Goal: Navigation & Orientation: Find specific page/section

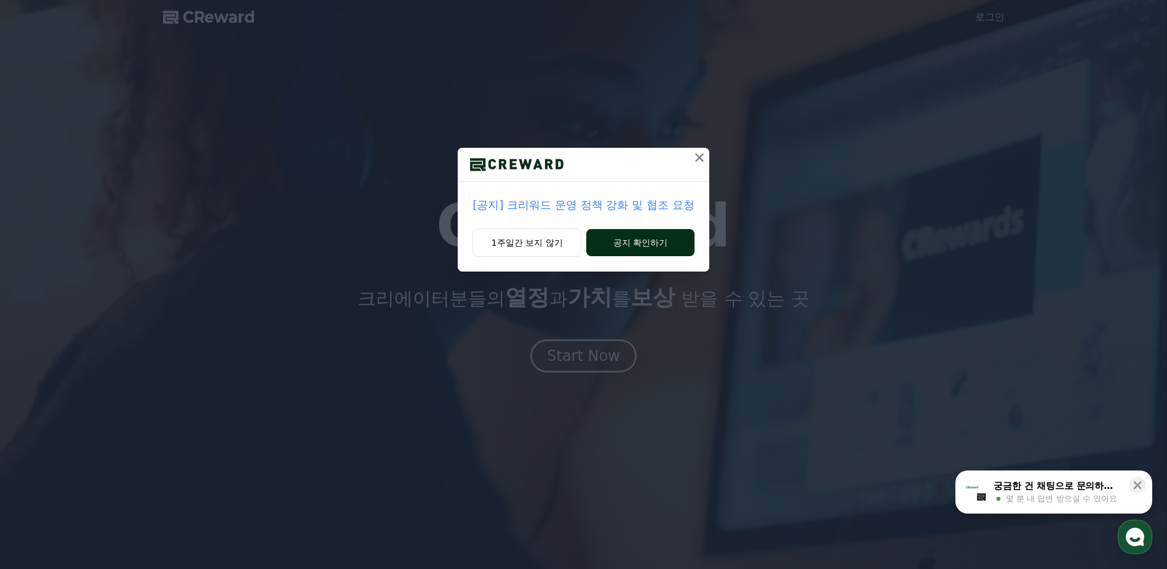
drag, startPoint x: 561, startPoint y: 231, endPoint x: 635, endPoint y: 244, distance: 75.5
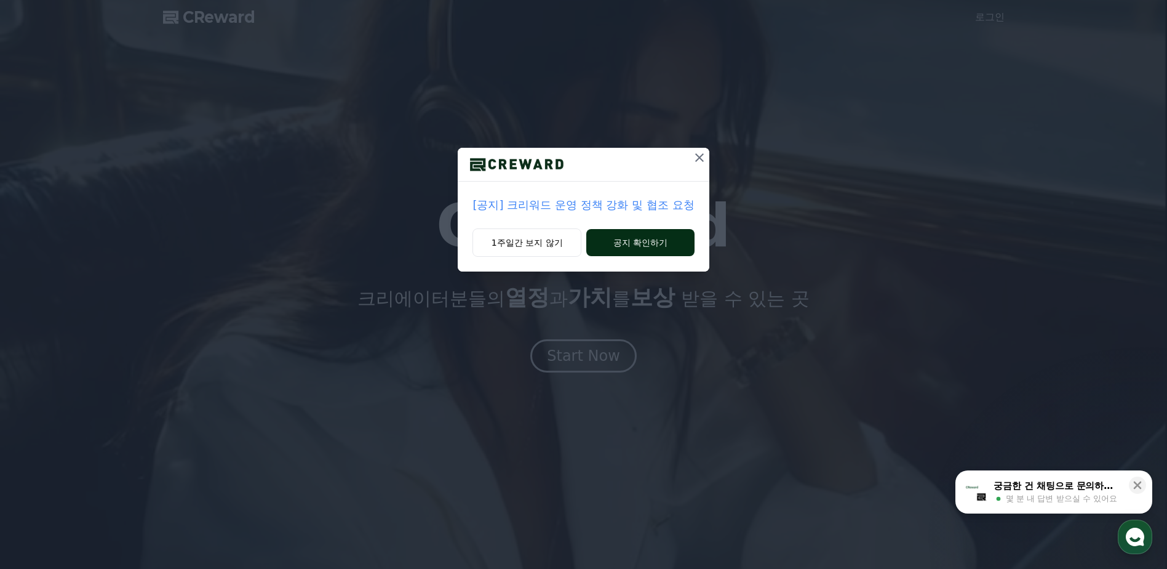
click at [635, 244] on div "1주일간 보지 않기 공지 확인하기" at bounding box center [583, 249] width 251 height 43
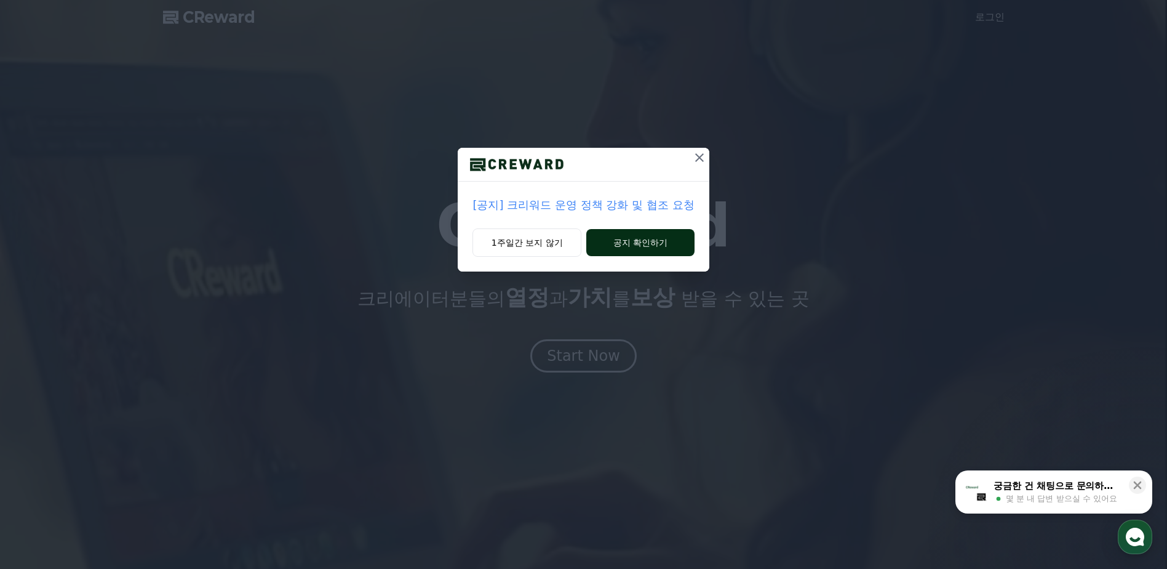
click at [635, 244] on button "공지 확인하기" at bounding box center [640, 242] width 108 height 27
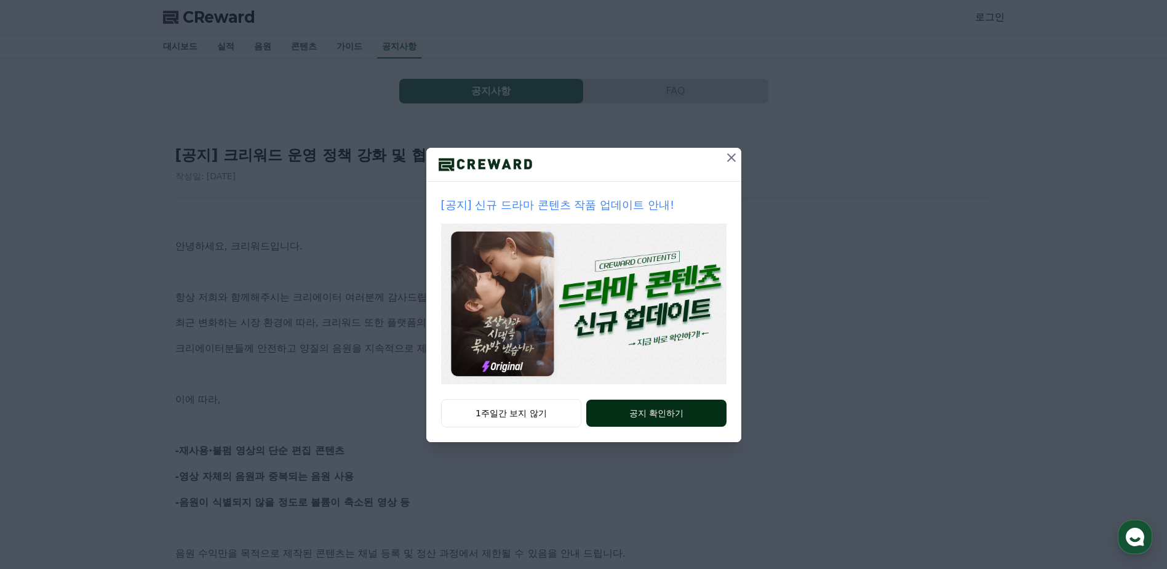
click at [621, 415] on button "공지 확인하기" at bounding box center [656, 412] width 140 height 27
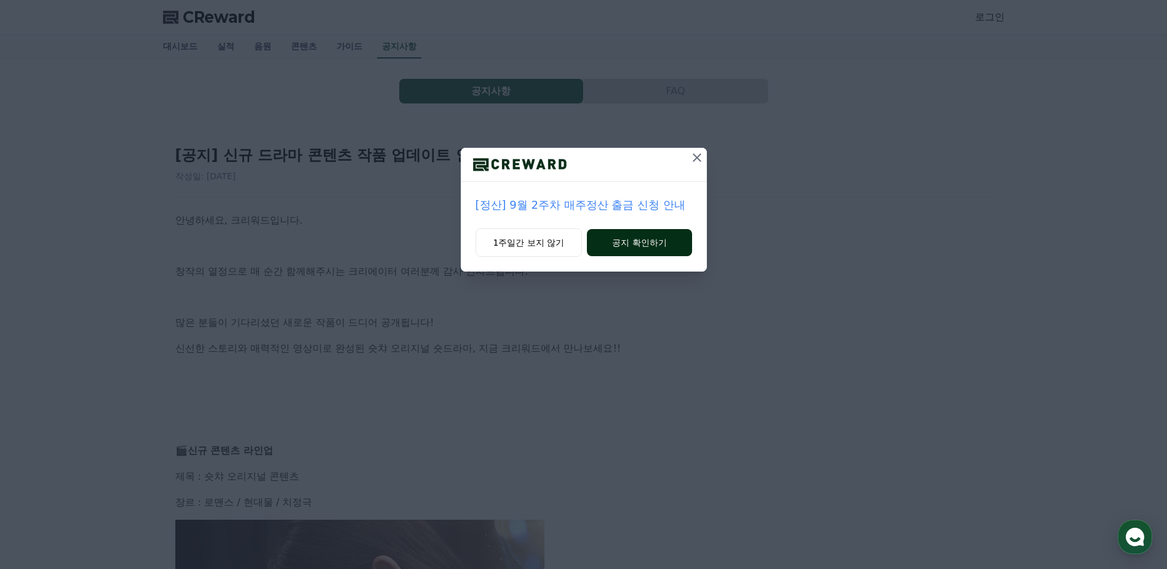
click at [663, 241] on button "공지 확인하기" at bounding box center [639, 242] width 105 height 27
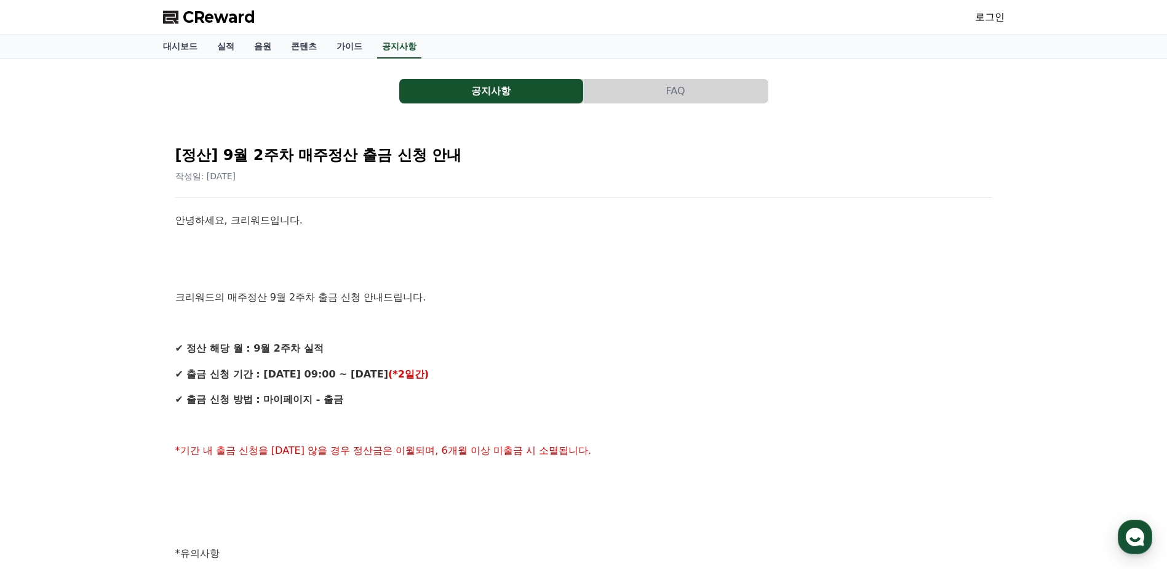
click at [331, 31] on div "CReward 로그인" at bounding box center [583, 17] width 861 height 34
click at [340, 44] on link "가이드" at bounding box center [350, 46] width 46 height 23
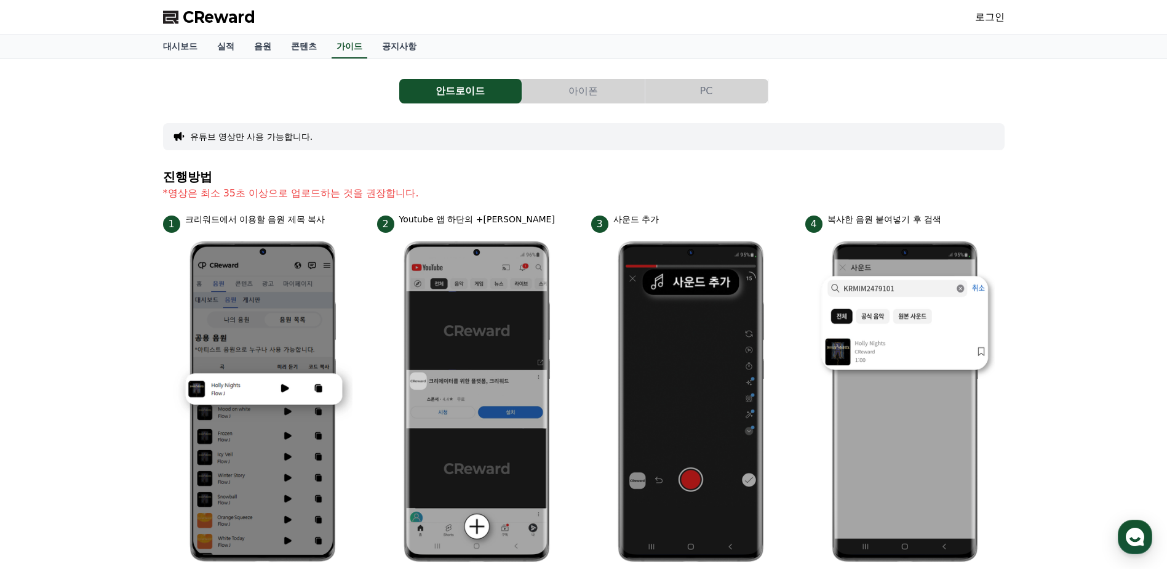
click at [204, 18] on span "CReward" at bounding box center [219, 17] width 73 height 20
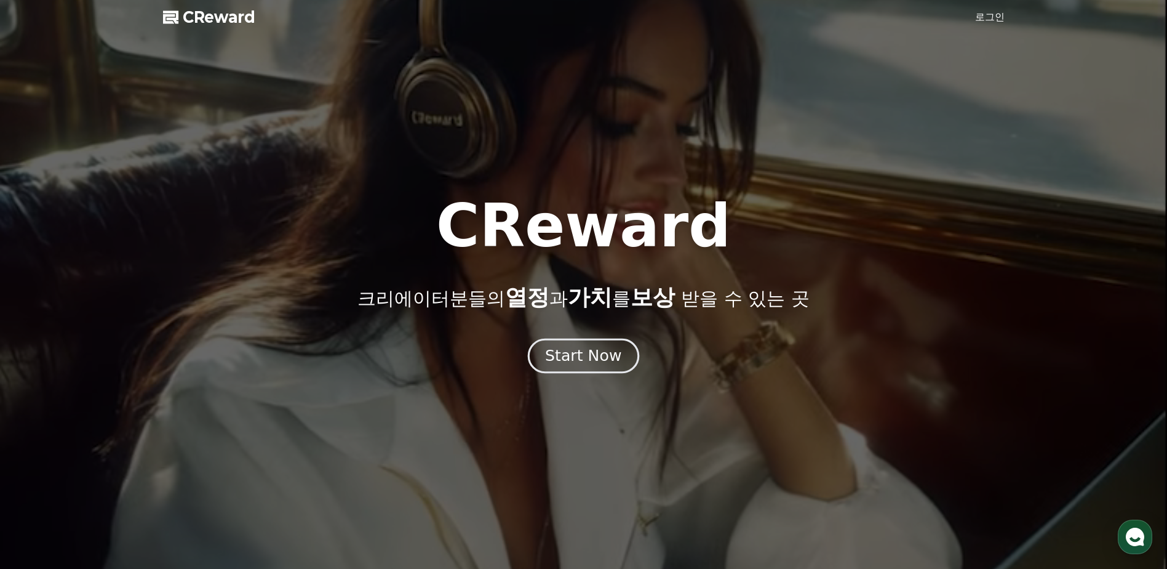
click at [570, 356] on div "Start Now" at bounding box center [583, 355] width 76 height 21
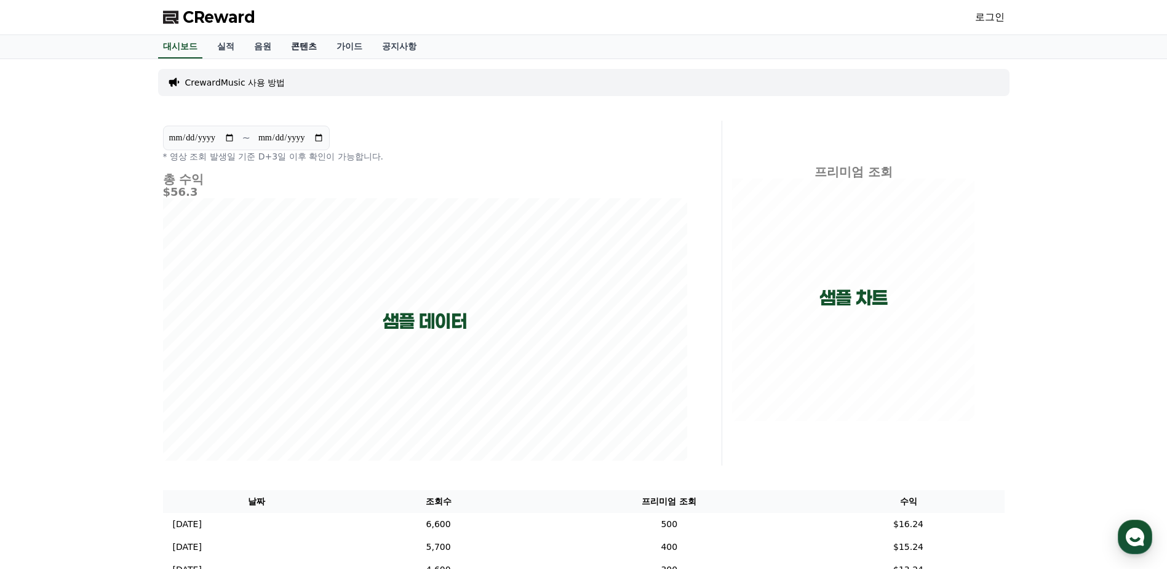
click at [307, 48] on link "콘텐츠" at bounding box center [304, 46] width 46 height 23
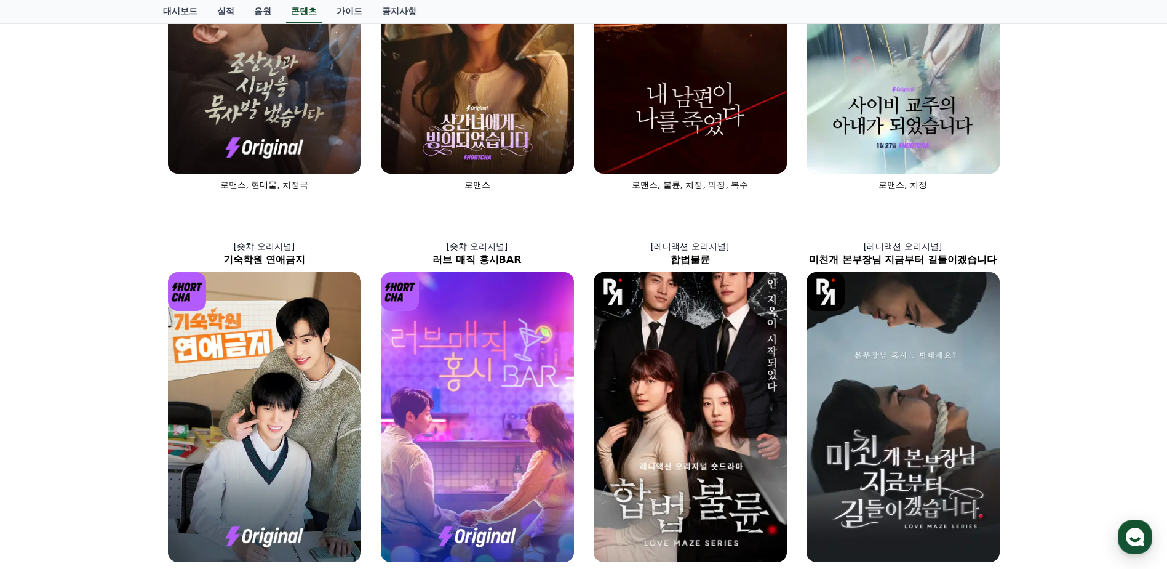
scroll to position [65, 0]
